Goal: Task Accomplishment & Management: Manage account settings

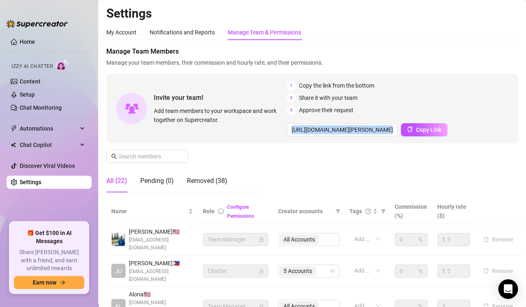
scroll to position [0, 2]
drag, startPoint x: 515, startPoint y: 112, endPoint x: 516, endPoint y: 142, distance: 29.9
click at [516, 142] on main "Settings My Account Notifications and Reports Manage Team & Permissions Profile…" at bounding box center [312, 301] width 428 height 602
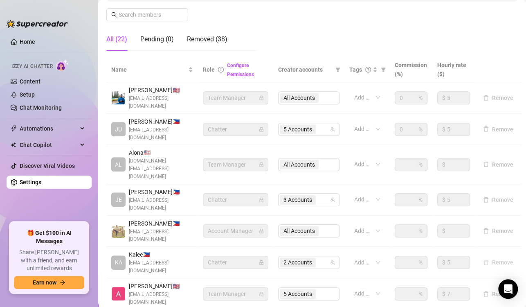
scroll to position [142, 2]
click at [289, 257] on span "2 Accounts" at bounding box center [297, 261] width 29 height 9
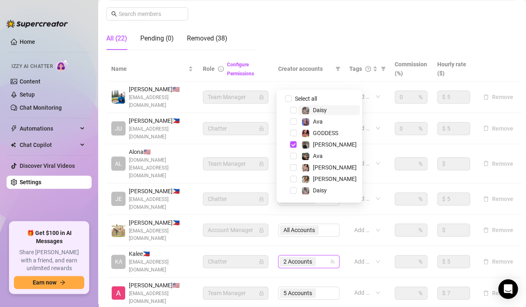
click at [331, 255] on div "2 Accounts" at bounding box center [308, 261] width 61 height 13
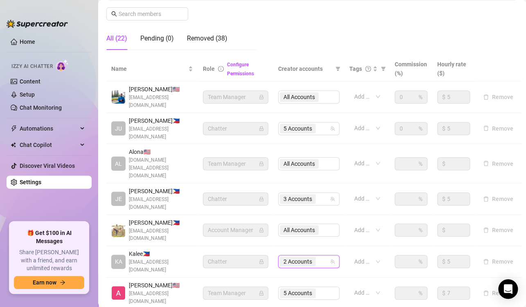
click at [328, 255] on div "2 Accounts" at bounding box center [308, 261] width 61 height 13
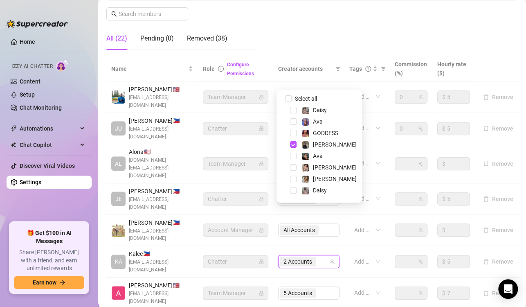
scroll to position [0, 0]
click at [294, 92] on div "Select all Daisy Ava GODDESS [PERSON_NAME] [PERSON_NAME] [PERSON_NAME] [PERSON_…" at bounding box center [318, 146] width 85 height 113
click at [285, 99] on input "Select all" at bounding box center [288, 98] width 7 height 7
checkbox input "false"
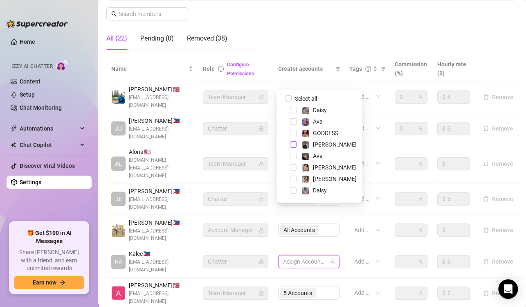
click at [296, 146] on span "Select tree node" at bounding box center [293, 144] width 7 height 7
click at [341, 170] on span "[PERSON_NAME]" at bounding box center [329, 167] width 62 height 10
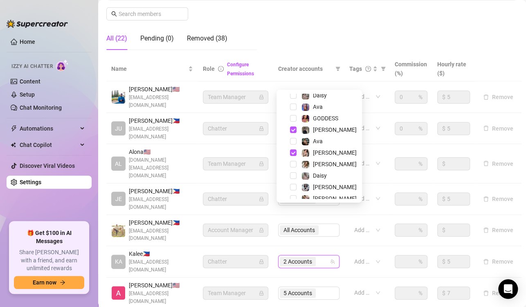
scroll to position [21, 0]
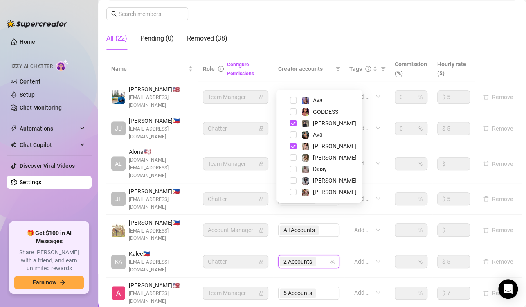
click at [297, 150] on div "[PERSON_NAME]" at bounding box center [319, 146] width 81 height 10
click at [292, 147] on span "Select tree node" at bounding box center [293, 146] width 7 height 7
click at [296, 193] on span "Select tree node" at bounding box center [293, 192] width 7 height 7
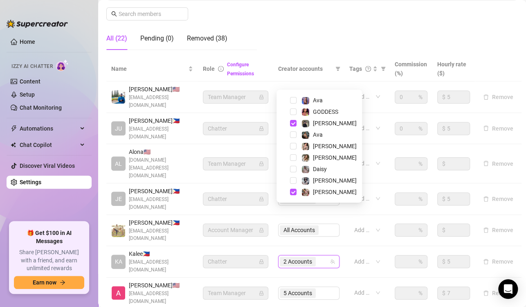
click at [342, 246] on td "2 Accounts" at bounding box center [308, 261] width 71 height 31
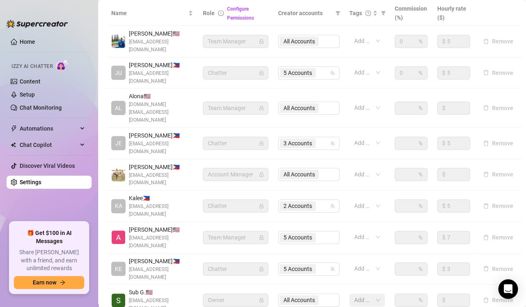
scroll to position [207, 2]
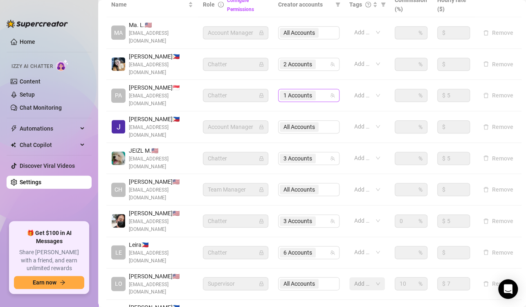
click at [307, 91] on span "1 Accounts" at bounding box center [297, 95] width 29 height 9
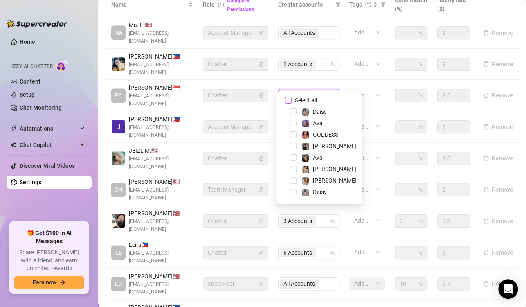
click at [296, 101] on span "Select all" at bounding box center [306, 100] width 29 height 9
click at [292, 101] on input "Select all" at bounding box center [288, 100] width 7 height 7
click at [296, 101] on span "Select all" at bounding box center [306, 100] width 29 height 9
click at [292, 101] on input "Select all" at bounding box center [288, 100] width 7 height 7
checkbox input "false"
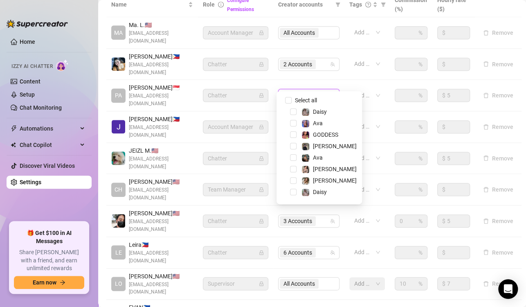
scroll to position [21, 0]
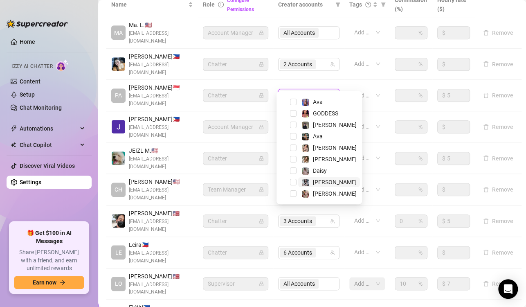
click at [335, 179] on span "[PERSON_NAME]" at bounding box center [329, 182] width 62 height 10
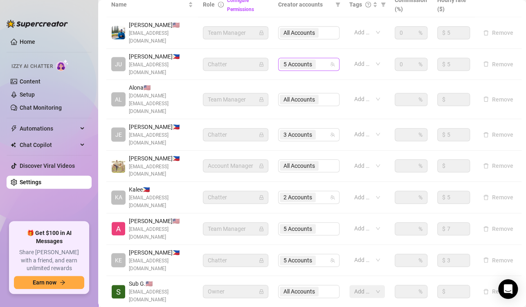
click at [317, 59] on input "search" at bounding box center [318, 64] width 2 height 10
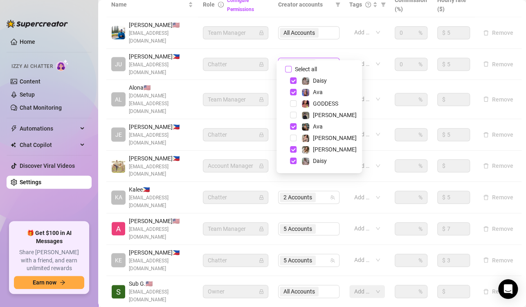
click at [287, 65] on label "Select all" at bounding box center [302, 69] width 35 height 9
click at [287, 66] on input "Select all" at bounding box center [288, 69] width 7 height 7
click at [287, 65] on label "Select all" at bounding box center [302, 69] width 35 height 9
click at [287, 66] on input "Select all" at bounding box center [288, 69] width 7 height 7
checkbox input "false"
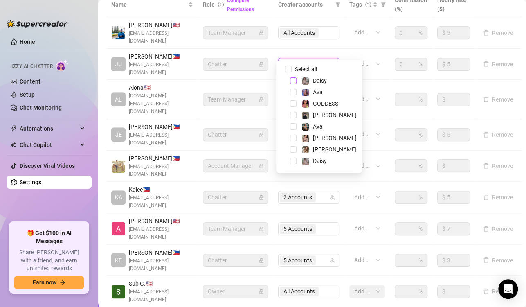
click at [294, 77] on span "Select tree node" at bounding box center [293, 80] width 7 height 7
click at [294, 89] on span "Select tree node" at bounding box center [293, 92] width 7 height 7
click at [290, 129] on div "Ava" at bounding box center [319, 126] width 81 height 10
click at [290, 126] on span "Select tree node" at bounding box center [293, 126] width 7 height 7
click at [293, 153] on div "[PERSON_NAME]" at bounding box center [319, 149] width 81 height 10
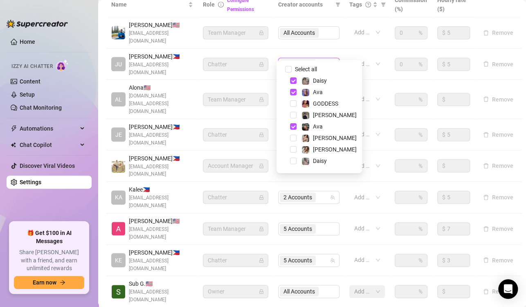
click at [293, 153] on div "[PERSON_NAME]" at bounding box center [319, 149] width 81 height 10
click at [293, 146] on span "Select tree node" at bounding box center [293, 149] width 7 height 7
click at [293, 159] on span "Select tree node" at bounding box center [293, 160] width 7 height 7
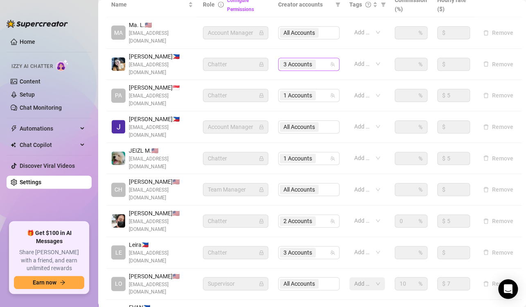
click at [302, 58] on div "3 Accounts" at bounding box center [299, 63] width 38 height 11
click at [288, 58] on div "3 Accounts" at bounding box center [299, 63] width 38 height 11
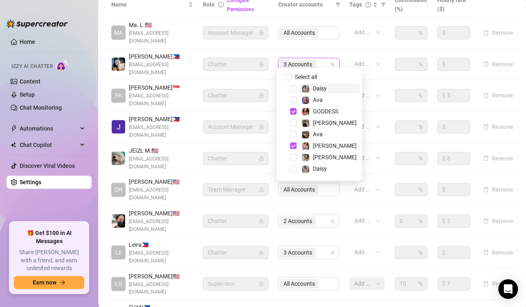
click at [292, 58] on div "3 Accounts" at bounding box center [299, 63] width 38 height 11
click at [287, 77] on input "Select all" at bounding box center [288, 77] width 7 height 7
checkbox input "false"
click at [292, 112] on span "Select tree node" at bounding box center [293, 111] width 7 height 7
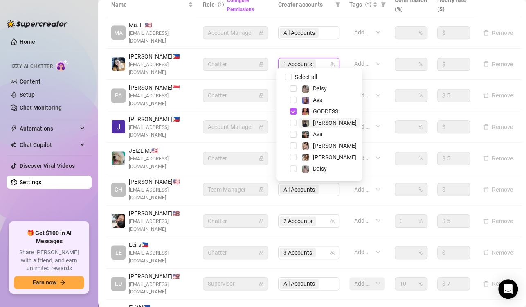
click at [313, 123] on span "[PERSON_NAME]" at bounding box center [335, 122] width 44 height 7
click at [292, 144] on span "Select tree node" at bounding box center [293, 145] width 7 height 7
click at [290, 122] on span "Select tree node" at bounding box center [293, 122] width 7 height 7
click at [348, 237] on td "Add or enter new" at bounding box center [366, 252] width 45 height 31
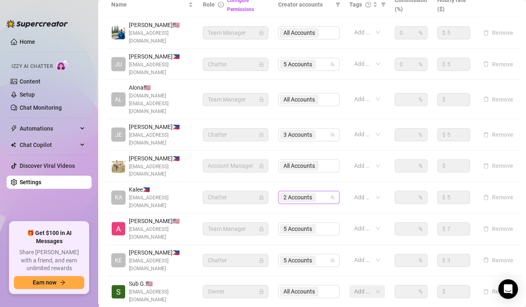
click at [317, 192] on input "search" at bounding box center [318, 197] width 2 height 10
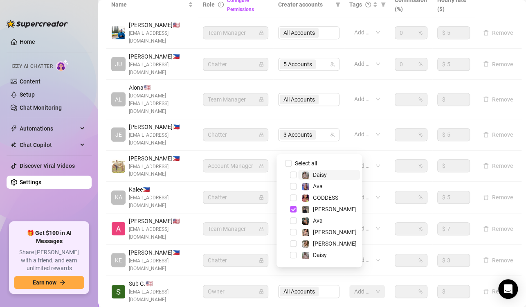
click at [317, 192] on input "search" at bounding box center [318, 197] width 2 height 10
